Goal: Find specific page/section: Find specific page/section

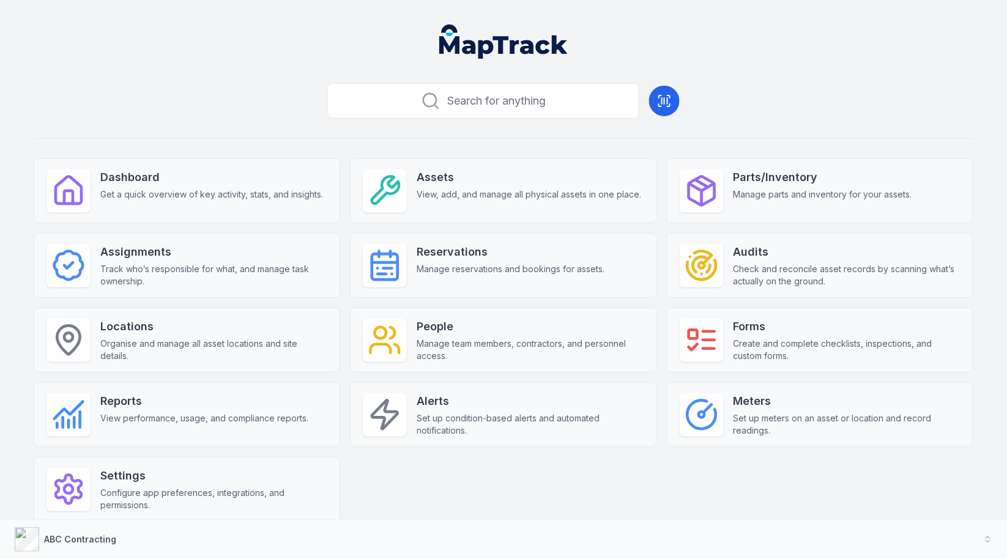
click at [857, 134] on div "Search for anything Dashboard Get a quick overview of key activity, stats, and …" at bounding box center [504, 319] width 940 height 483
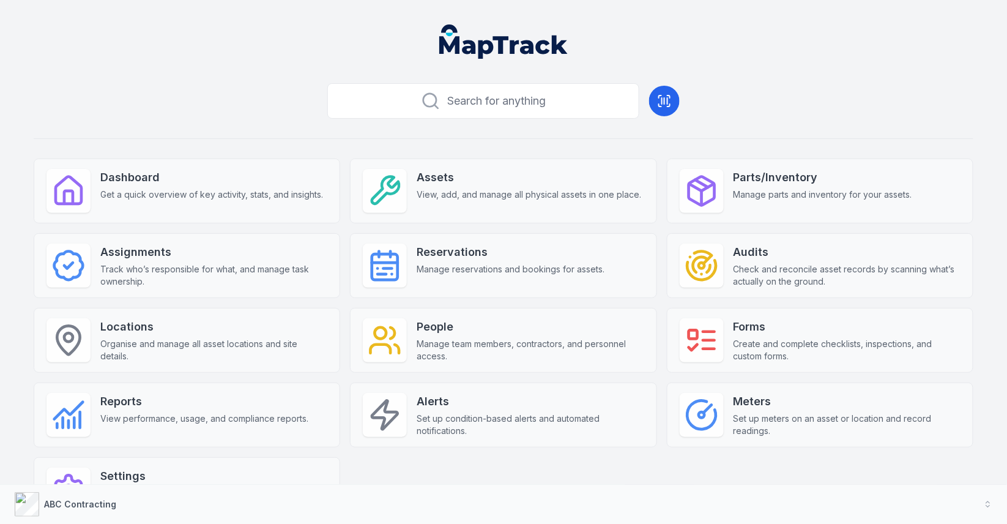
click at [803, 109] on div "Search for anything Dashboard Get a quick overview of key activity, stats, and …" at bounding box center [504, 319] width 940 height 483
click at [794, 117] on div "Search for anything Dashboard Get a quick overview of key activity, stats, and …" at bounding box center [504, 319] width 940 height 483
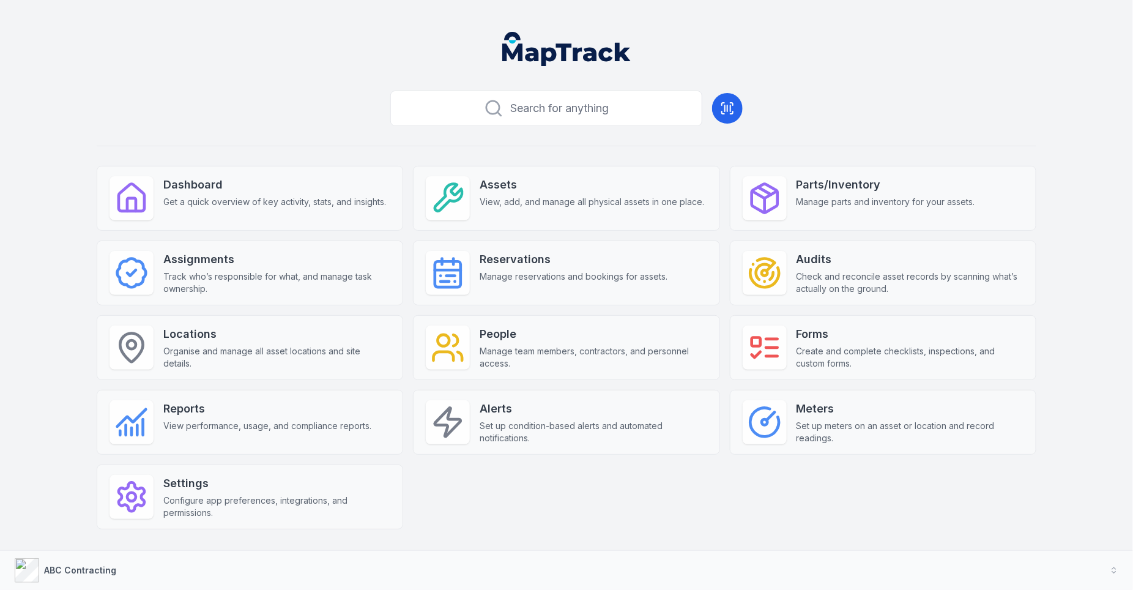
click at [1001, 62] on header at bounding box center [567, 54] width 1104 height 64
click at [862, 86] on header at bounding box center [567, 54] width 1104 height 64
click at [827, 128] on div "Search for anything Dashboard Get a quick overview of key activity, stats, and …" at bounding box center [567, 327] width 940 height 483
click at [832, 103] on div "Search for anything Dashboard Get a quick overview of key activity, stats, and …" at bounding box center [567, 327] width 940 height 483
click at [914, 478] on div "Dashboard Get a quick overview of key activity, stats, and insights. Assets Vie…" at bounding box center [567, 347] width 940 height 363
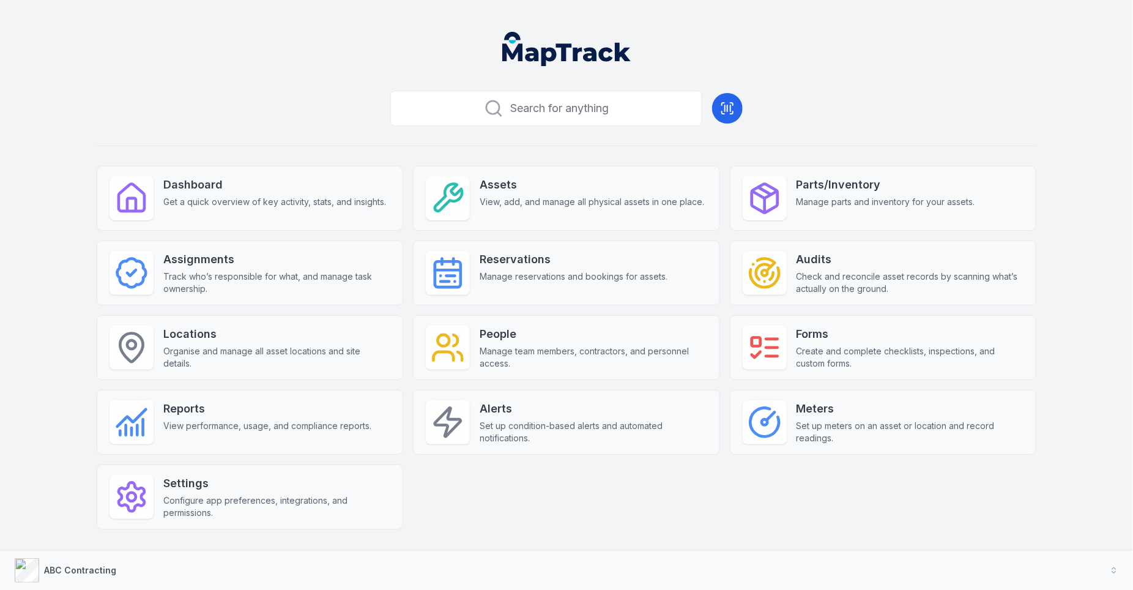
click at [770, 136] on div "Search for anything Dashboard Get a quick overview of key activity, stats, and …" at bounding box center [567, 327] width 940 height 483
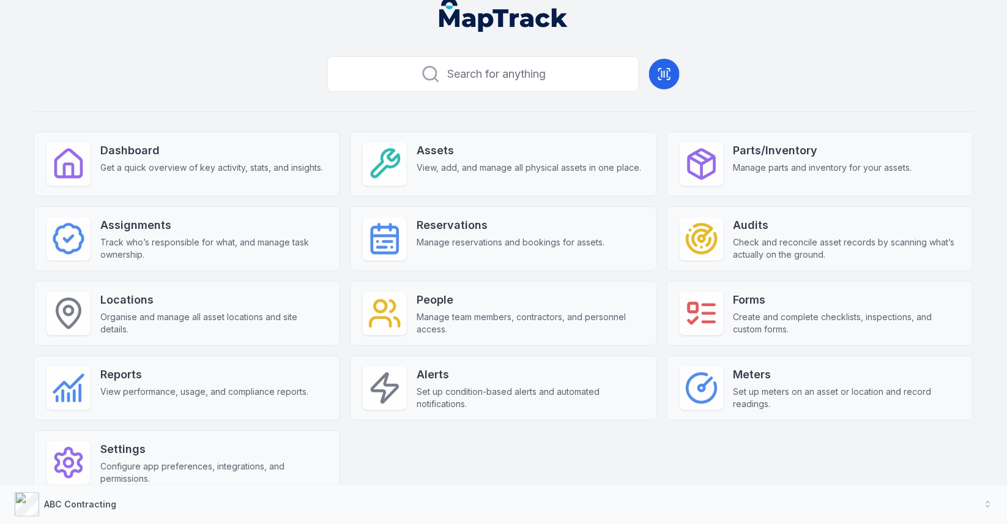
scroll to position [28, 0]
click at [663, 128] on div "Search for anything Dashboard Get a quick overview of key activity, stats, and …" at bounding box center [504, 292] width 940 height 483
click at [723, 98] on div "Search for anything Dashboard Get a quick overview of key activity, stats, and …" at bounding box center [504, 292] width 940 height 483
click at [764, 87] on div "Search for anything Dashboard Get a quick overview of key activity, stats, and …" at bounding box center [504, 292] width 940 height 483
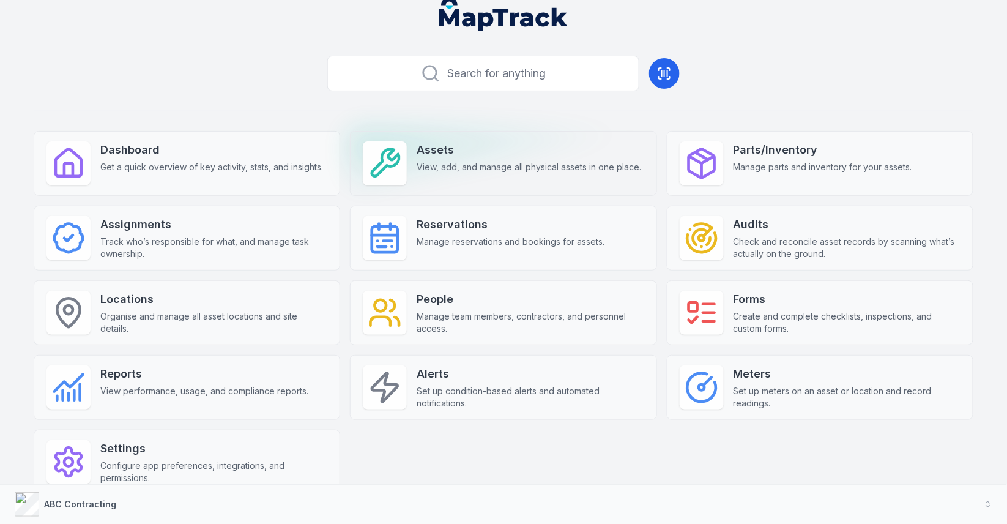
click at [541, 163] on span "View, add, and manage all physical assets in one place." at bounding box center [529, 167] width 225 height 12
